Goal: Navigation & Orientation: Find specific page/section

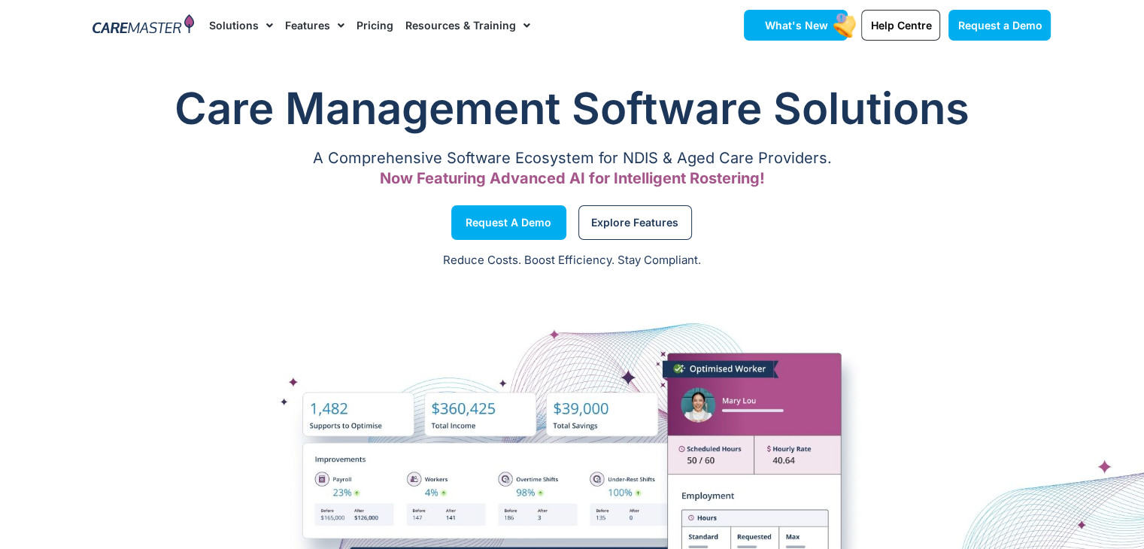
click at [825, 15] on link "What's New" at bounding box center [796, 25] width 104 height 31
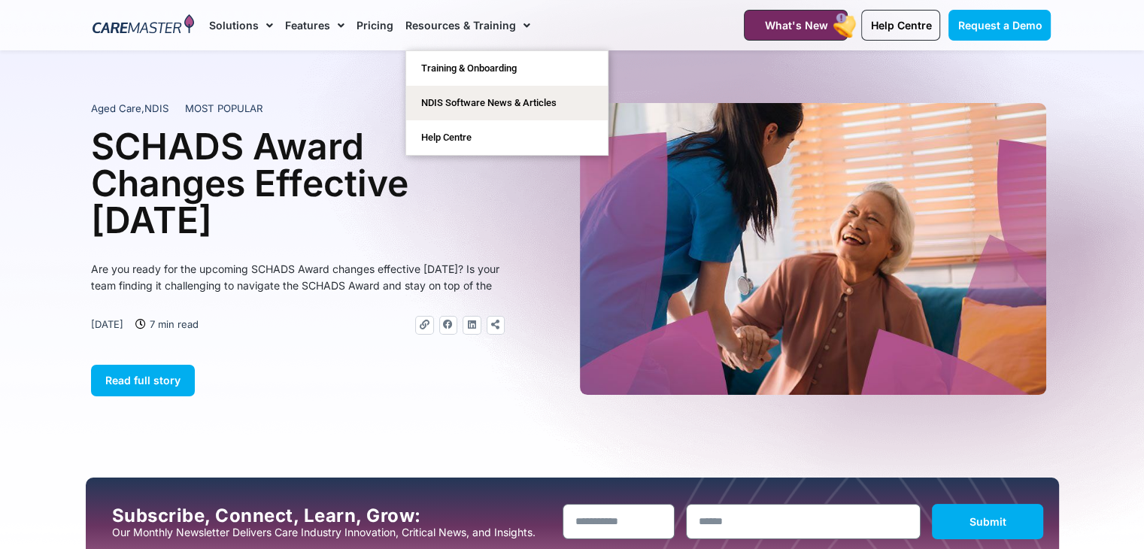
click at [412, 22] on link "Resources & Training" at bounding box center [468, 25] width 125 height 50
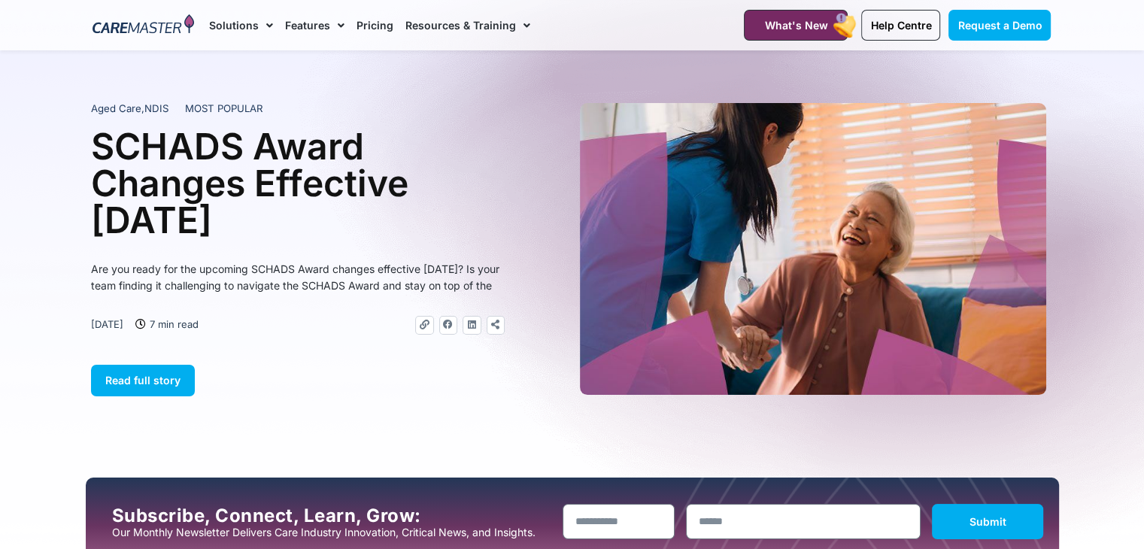
click at [412, 22] on link "Resources & Training" at bounding box center [468, 25] width 125 height 50
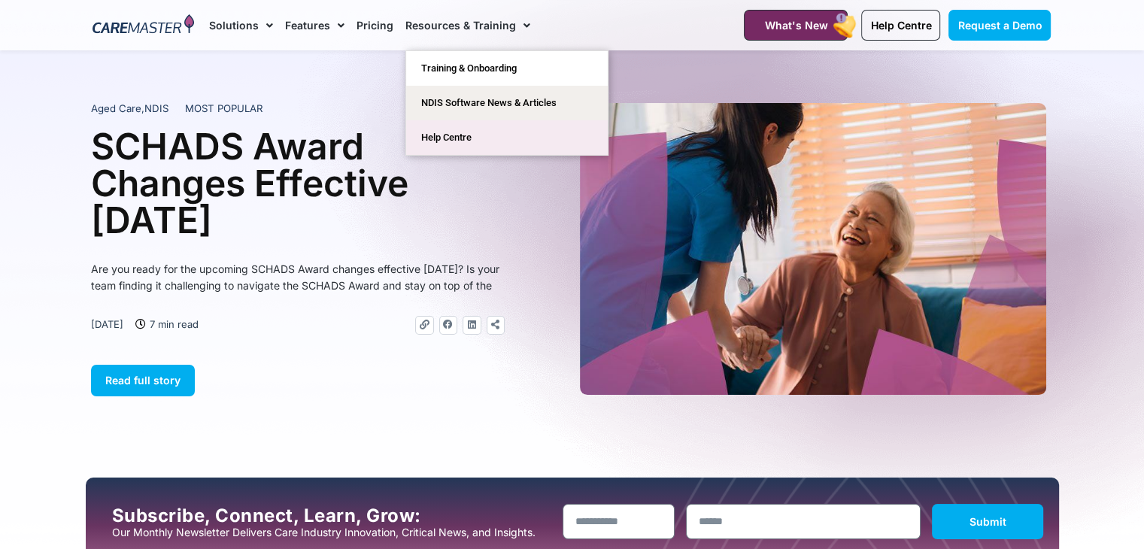
click at [486, 145] on link "Help Centre" at bounding box center [507, 137] width 202 height 35
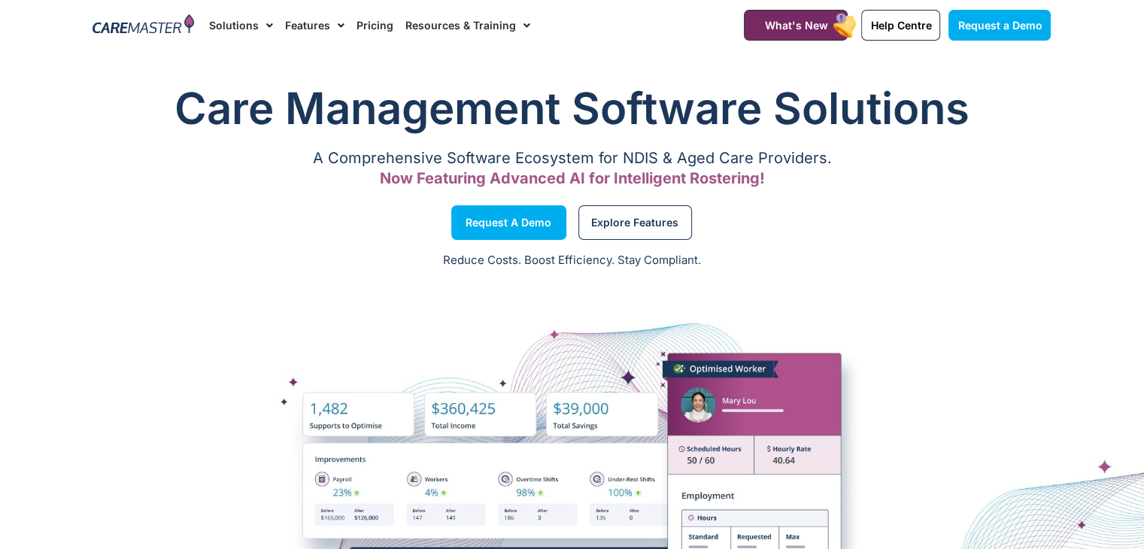
drag, startPoint x: 174, startPoint y: 37, endPoint x: 178, endPoint y: 22, distance: 15.5
click at [178, 22] on div at bounding box center [143, 25] width 117 height 50
